Goal: Transaction & Acquisition: Purchase product/service

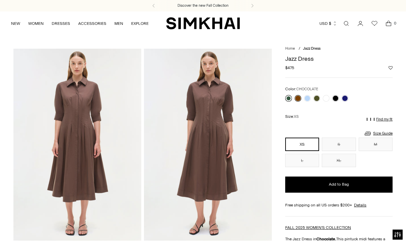
click at [288, 98] on link at bounding box center [288, 98] width 7 height 7
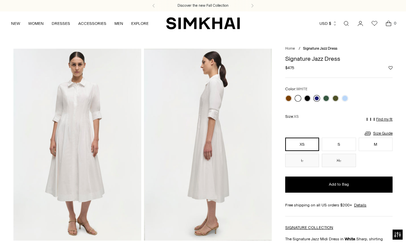
click at [317, 95] on link at bounding box center [316, 98] width 7 height 7
